Goal: Information Seeking & Learning: Learn about a topic

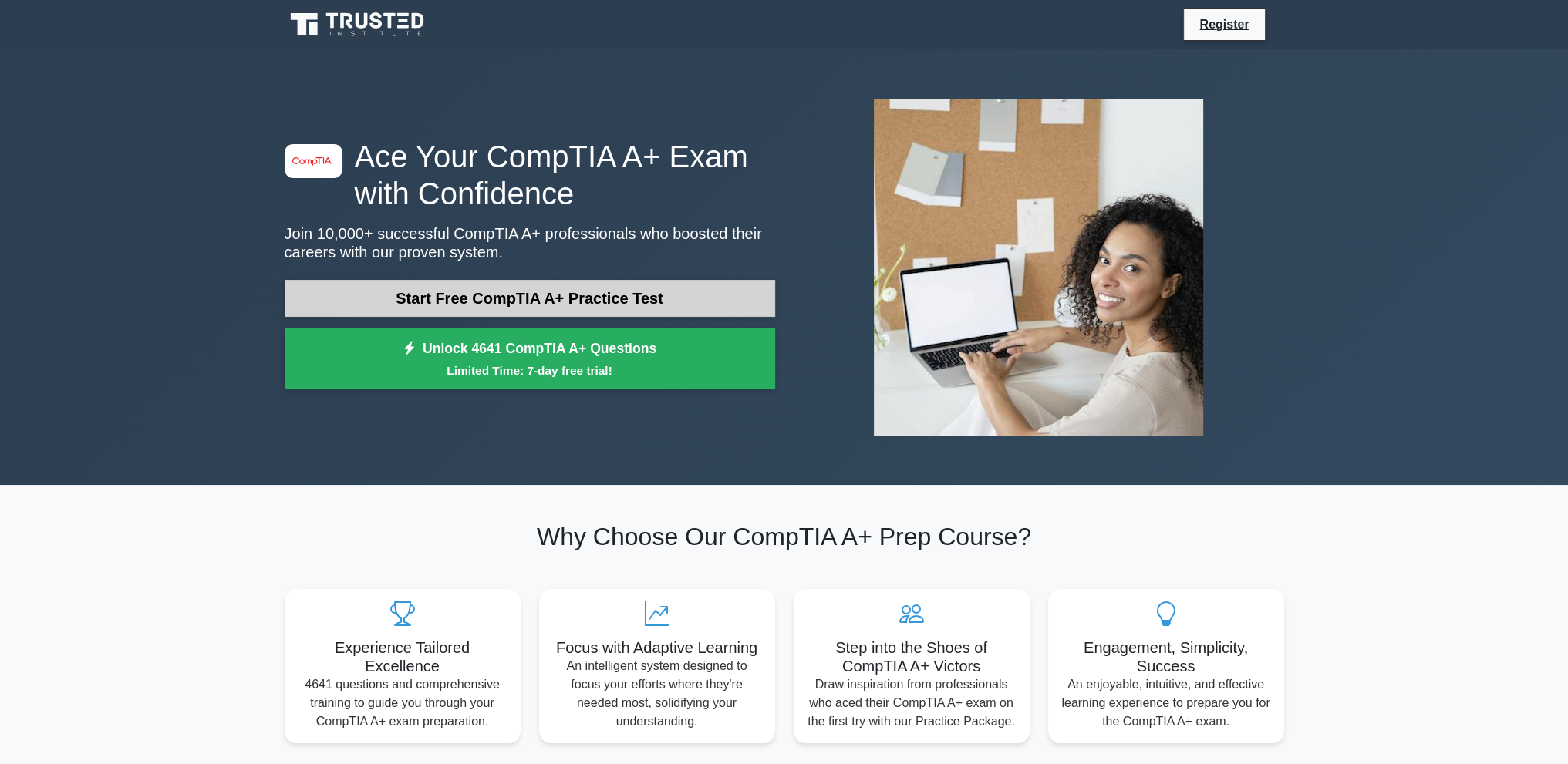
click at [534, 304] on link "Start Free CompTIA A+ Practice Test" at bounding box center [530, 298] width 491 height 37
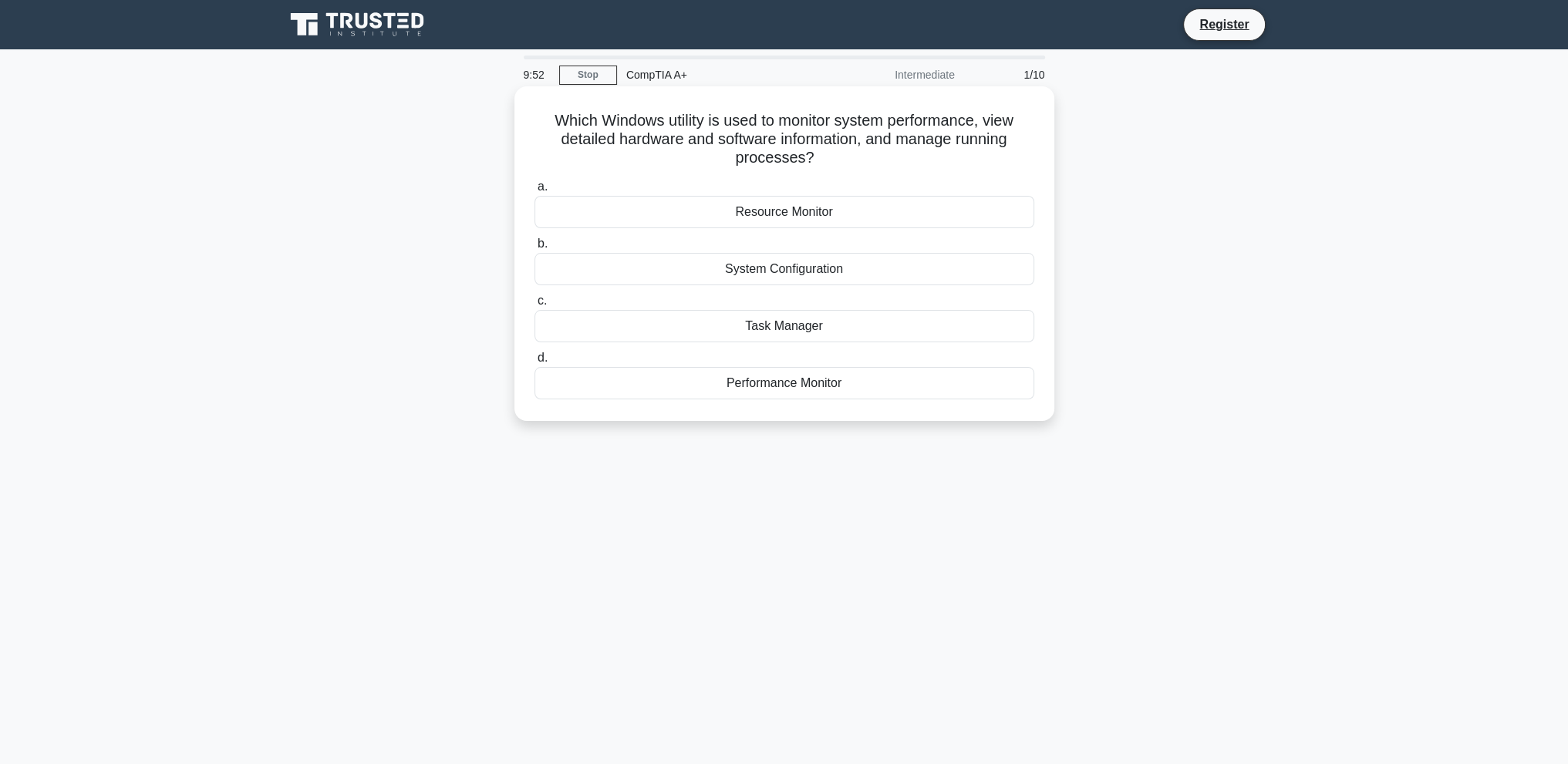
click at [802, 330] on div "Task Manager" at bounding box center [784, 326] width 500 height 33
click at [535, 306] on input "c. Task Manager" at bounding box center [535, 300] width 0 height 10
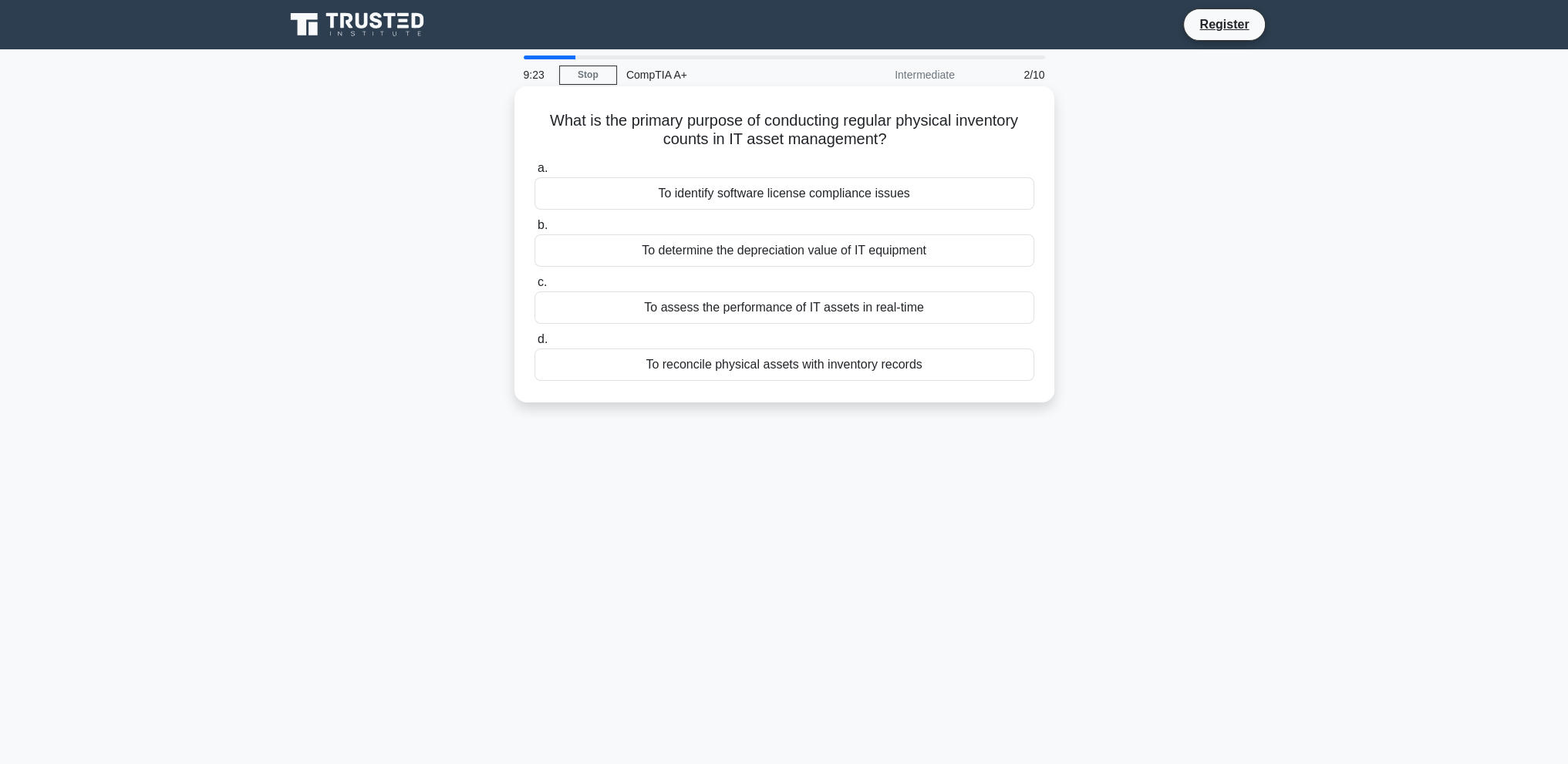
click at [760, 371] on div "To reconcile physical assets with inventory records" at bounding box center [784, 365] width 500 height 33
click at [535, 345] on input "d. To reconcile physical assets with inventory records" at bounding box center [535, 339] width 0 height 10
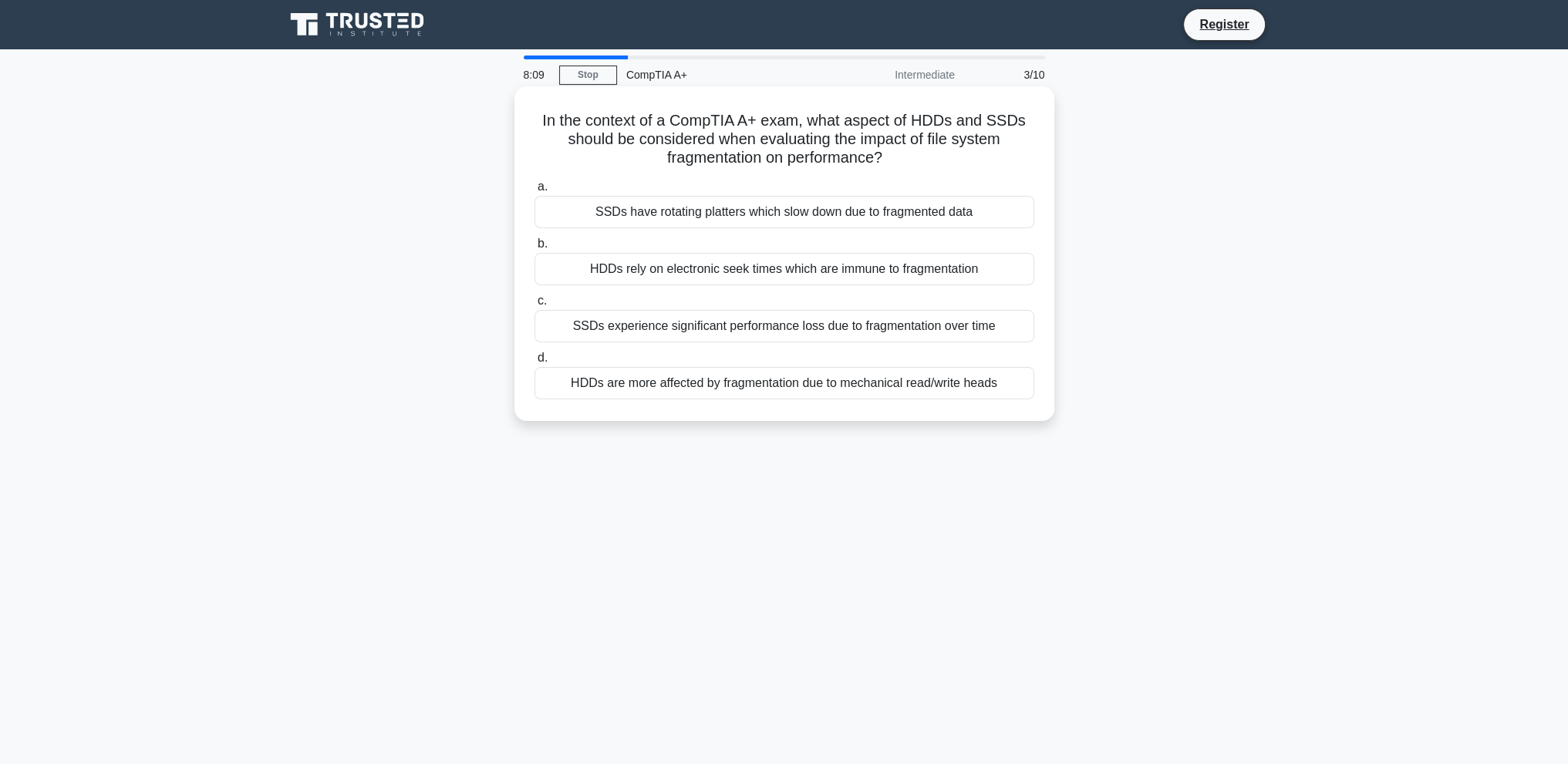
drag, startPoint x: 535, startPoint y: 119, endPoint x: 951, endPoint y: 158, distance: 417.8
click at [951, 158] on h5 "In the context of a CompTIA A+ exam, what aspect of HDDs and SSDs should be con…" at bounding box center [784, 139] width 503 height 57
copy h5 "In the context of a CompTIA A+ exam, what aspect of HDDs and SSDs should be con…"
click at [603, 209] on div "SSDs have rotating platters which slow down due to fragmented data" at bounding box center [784, 212] width 500 height 33
drag, startPoint x: 614, startPoint y: 215, endPoint x: 852, endPoint y: 318, distance: 259.3
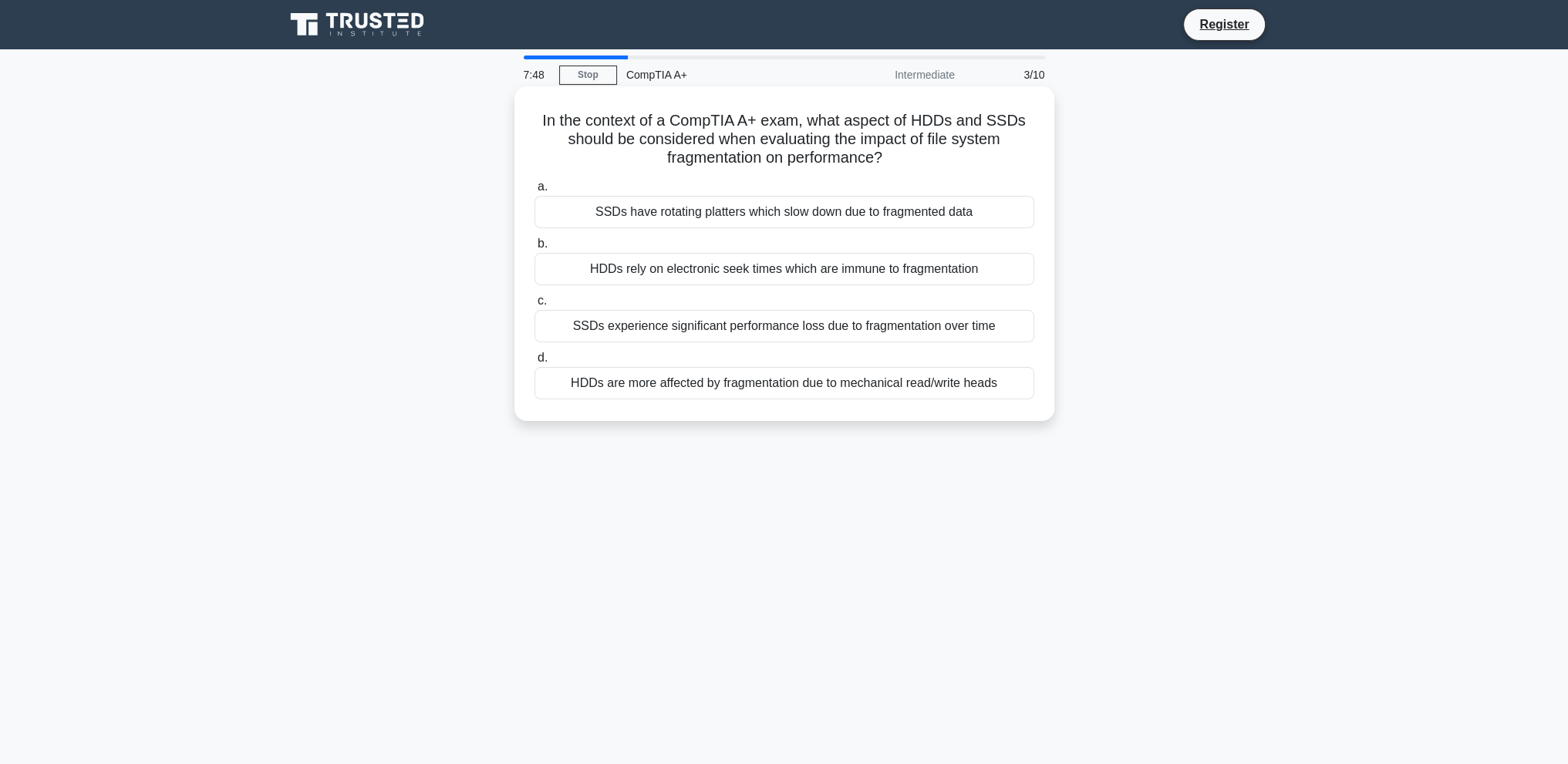
click at [852, 318] on div "a. SSDs have rotating platters which slow down due to fragmented data b. HDDs r…" at bounding box center [784, 288] width 518 height 229
click at [584, 197] on div "SSDs have rotating platters which slow down due to fragmented data" at bounding box center [784, 212] width 500 height 33
click at [535, 192] on input "a. SSDs have rotating platters which slow down due to fragmented data" at bounding box center [535, 187] width 0 height 10
